Goal: Transaction & Acquisition: Purchase product/service

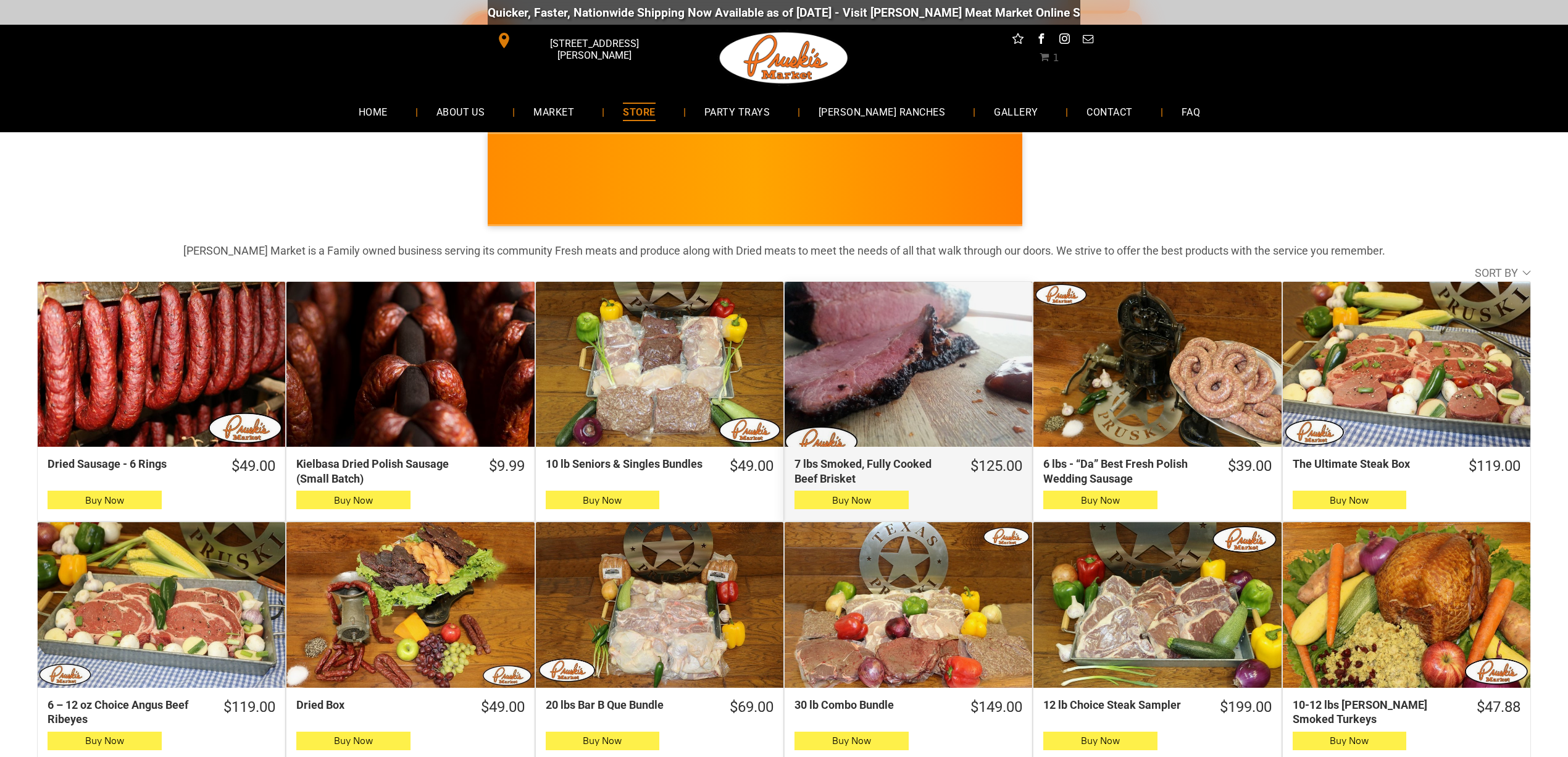
click at [880, 337] on div "7 lbs Smoked, Fully Cooked Beef Brisket" at bounding box center [909, 365] width 248 height 166
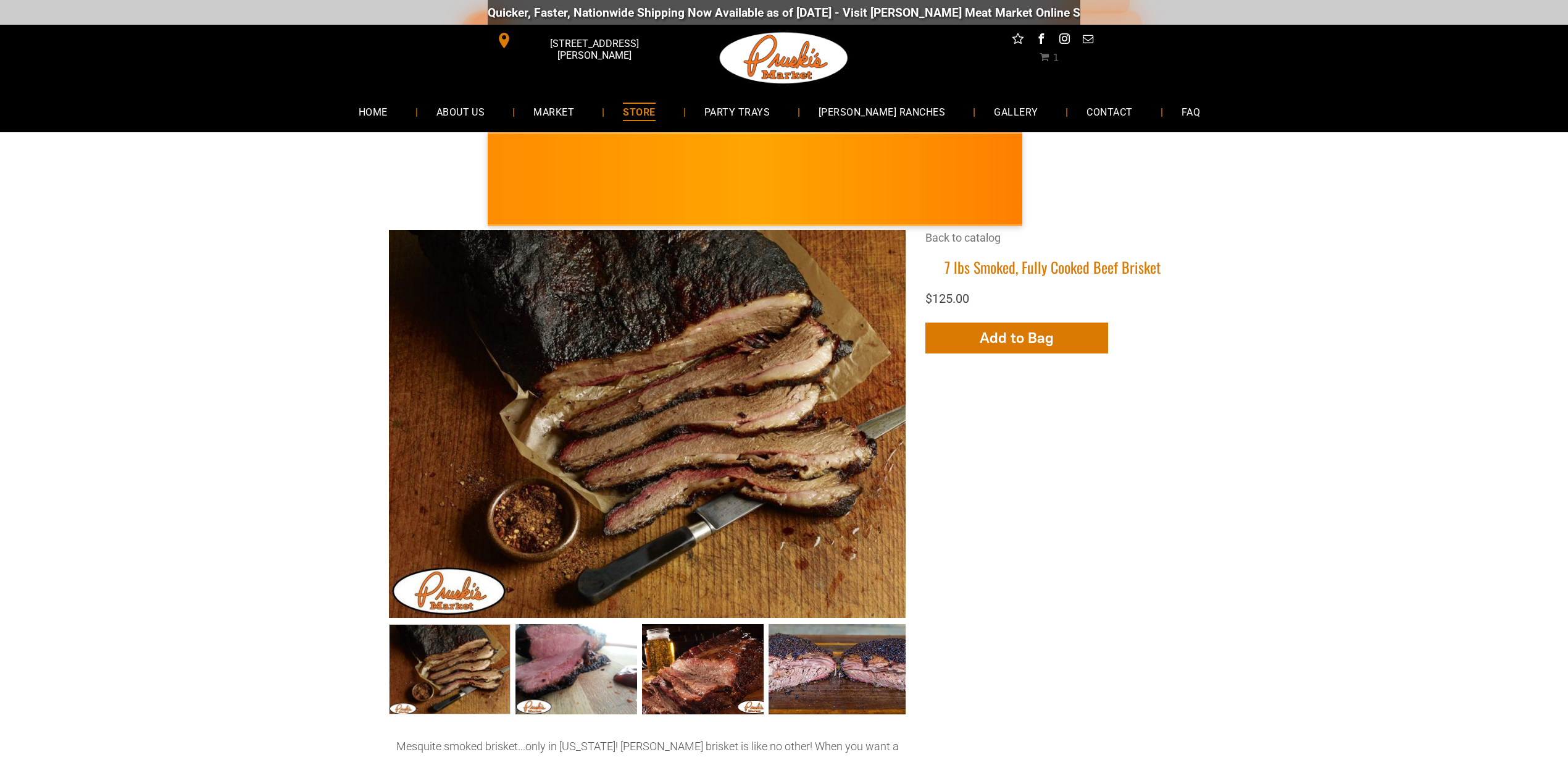
click at [998, 265] on h1 "7 lbs Smoked, Fully Cooked Beef Brisket" at bounding box center [1052, 267] width 254 height 19
copy div "7 lbs Smoked, Fully Cooked Beef Brisket"
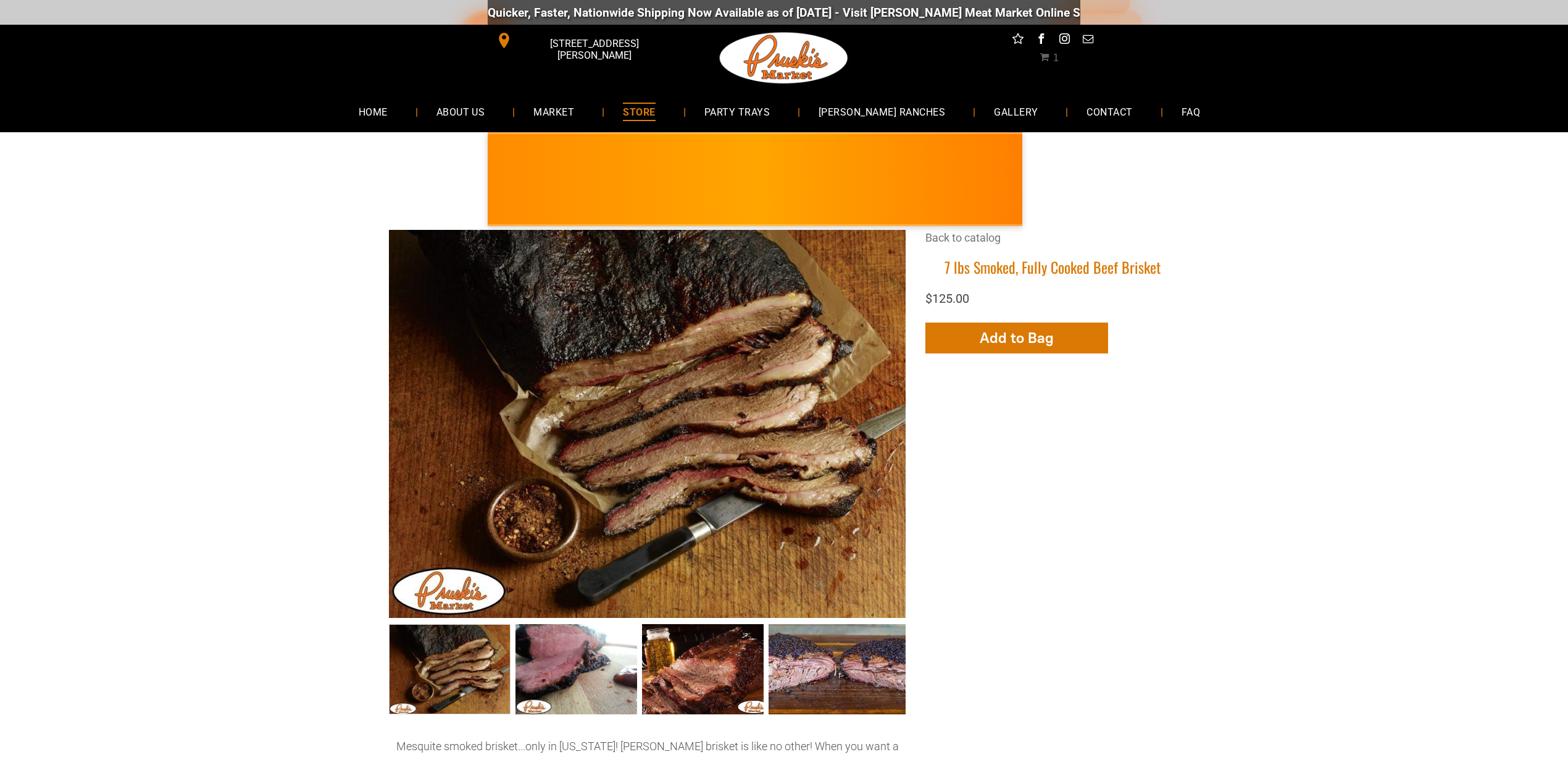
click at [1279, 315] on div "7 lbs Smoked, Fully Cooked Beef Brisket +4 +3 +2 Back to catalog 7 lbs Smoked, …" at bounding box center [784, 568] width 1494 height 677
drag, startPoint x: 1187, startPoint y: 273, endPoint x: 1020, endPoint y: 265, distance: 167.2
click at [1020, 265] on div "7 lbs Smoked, Fully Cooked Beef Brisket +4 +3 +2 Back to catalog 7 lbs Smoked, …" at bounding box center [784, 568] width 1494 height 677
copy h1 "Fully Cooked Beef Brisket"
drag, startPoint x: 1203, startPoint y: 271, endPoint x: 1179, endPoint y: 268, distance: 24.2
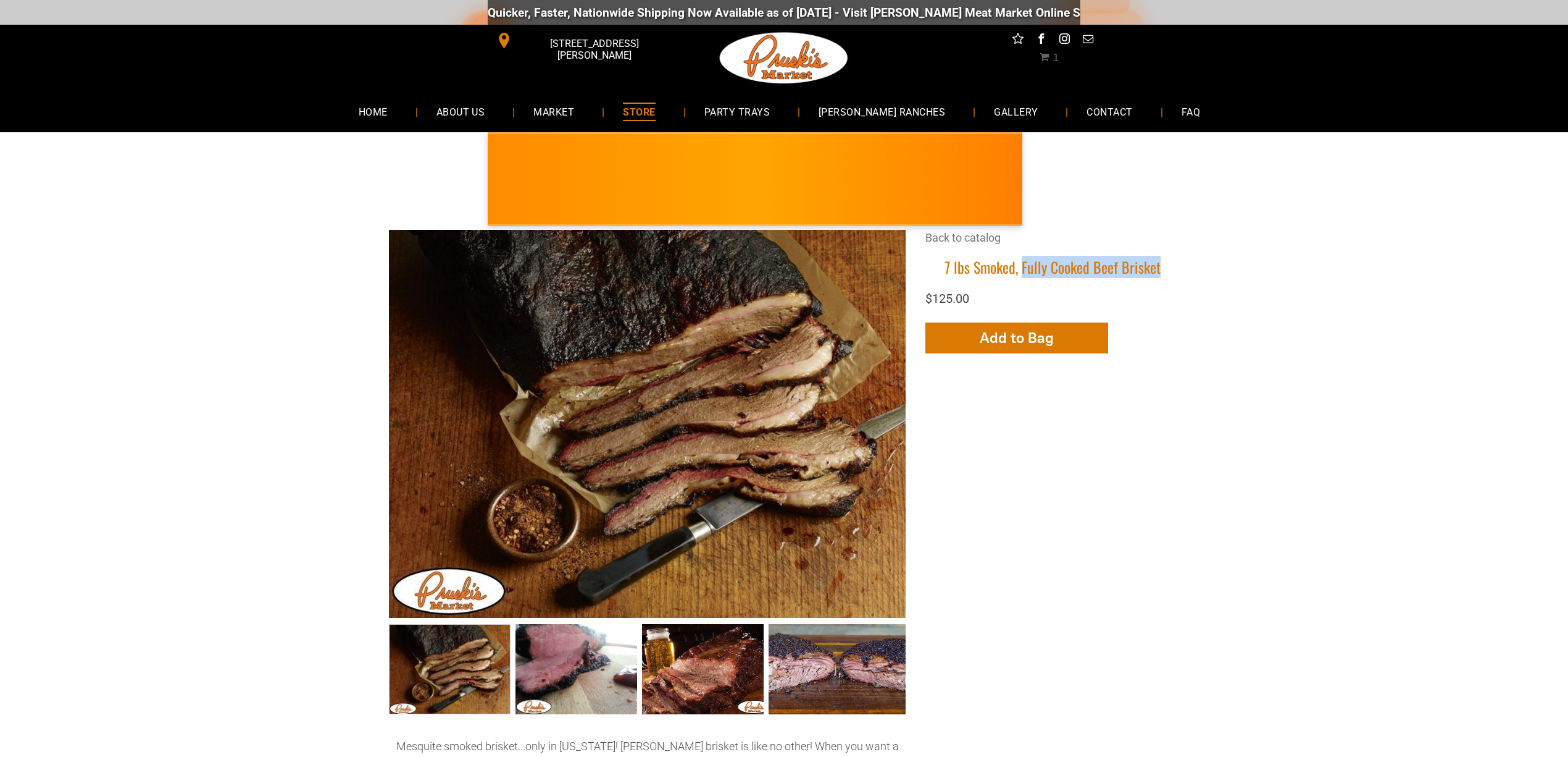
click at [1201, 271] on div "7 lbs Smoked, Fully Cooked Beef Brisket +4 +3 +2 Back to catalog 7 lbs Smoked, …" at bounding box center [784, 568] width 1494 height 677
click at [1181, 267] on div "7 lbs Smoked, Fully Cooked Beef Brisket +4 +3 +2 Back to catalog 7 lbs Smoked, …" at bounding box center [784, 568] width 1494 height 677
drag, startPoint x: 1092, startPoint y: 271, endPoint x: 1175, endPoint y: 265, distance: 83.2
click at [1175, 265] on h1 "7 lbs Smoked, Fully Cooked Beef Brisket" at bounding box center [1052, 267] width 254 height 19
copy h1 "Beef Brisket"
